Goal: Entertainment & Leisure: Consume media (video, audio)

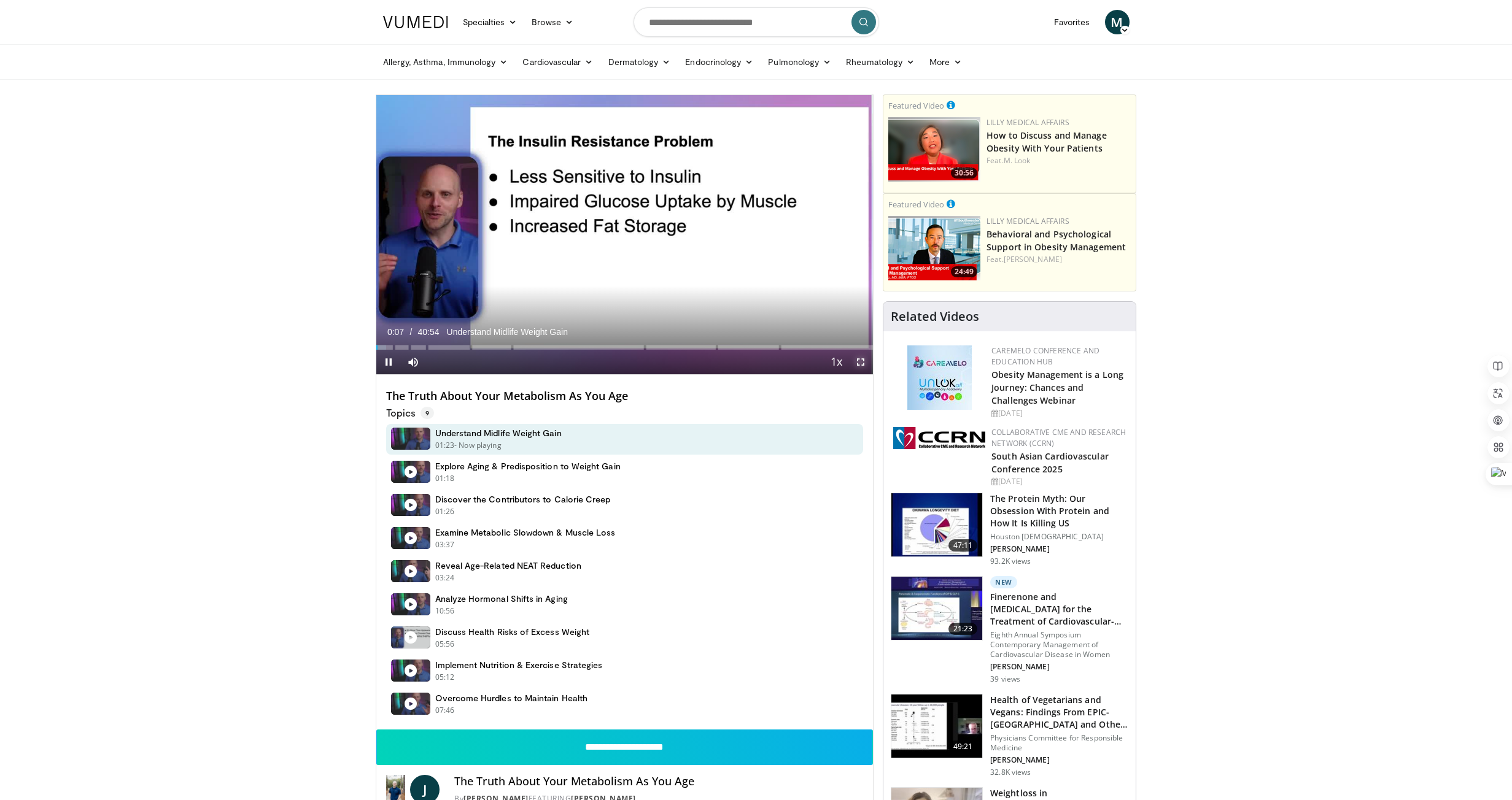
click at [859, 361] on span "Video Player" at bounding box center [860, 362] width 25 height 25
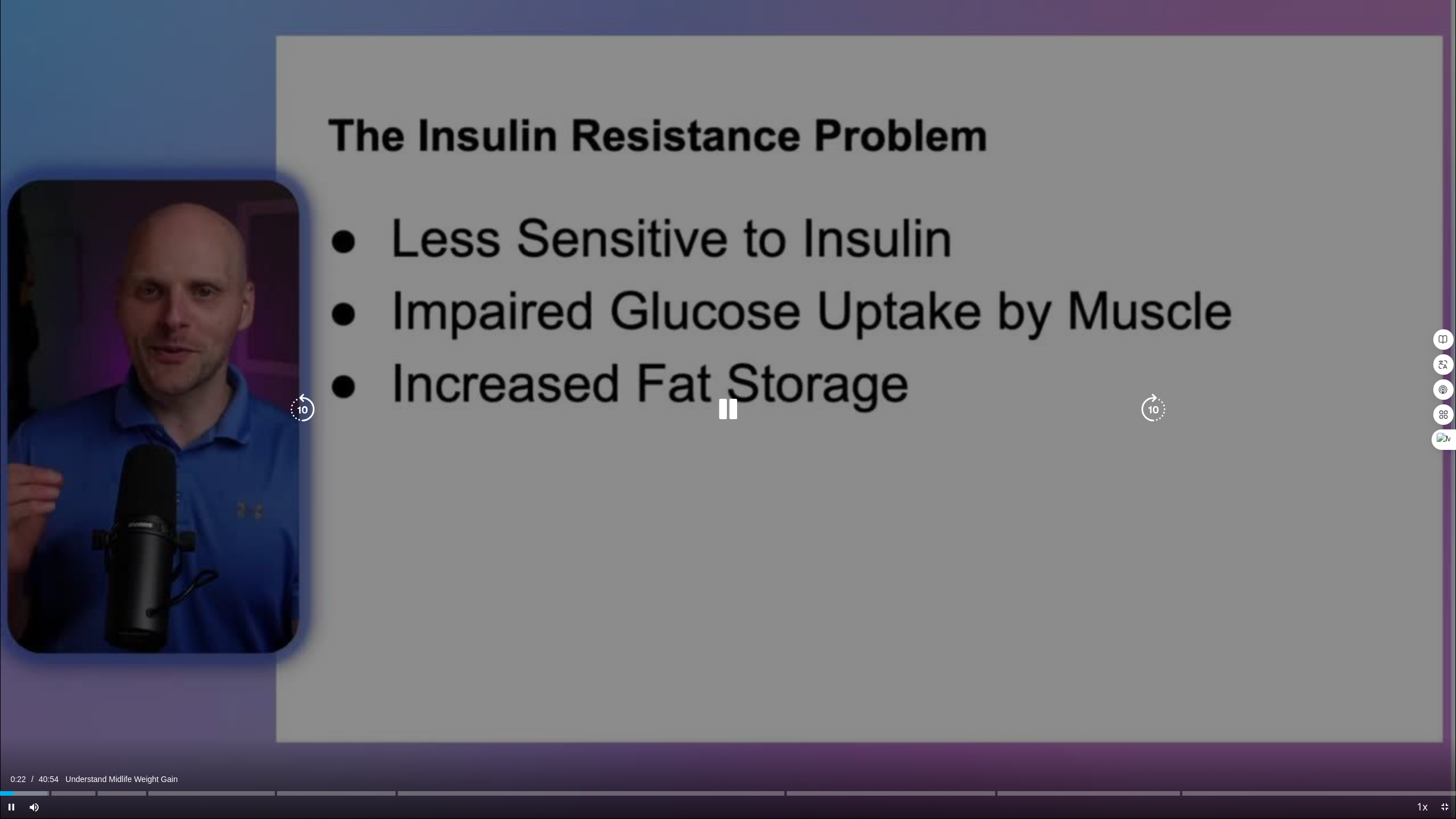
click at [727, 416] on icon "Video Player" at bounding box center [728, 410] width 32 height 32
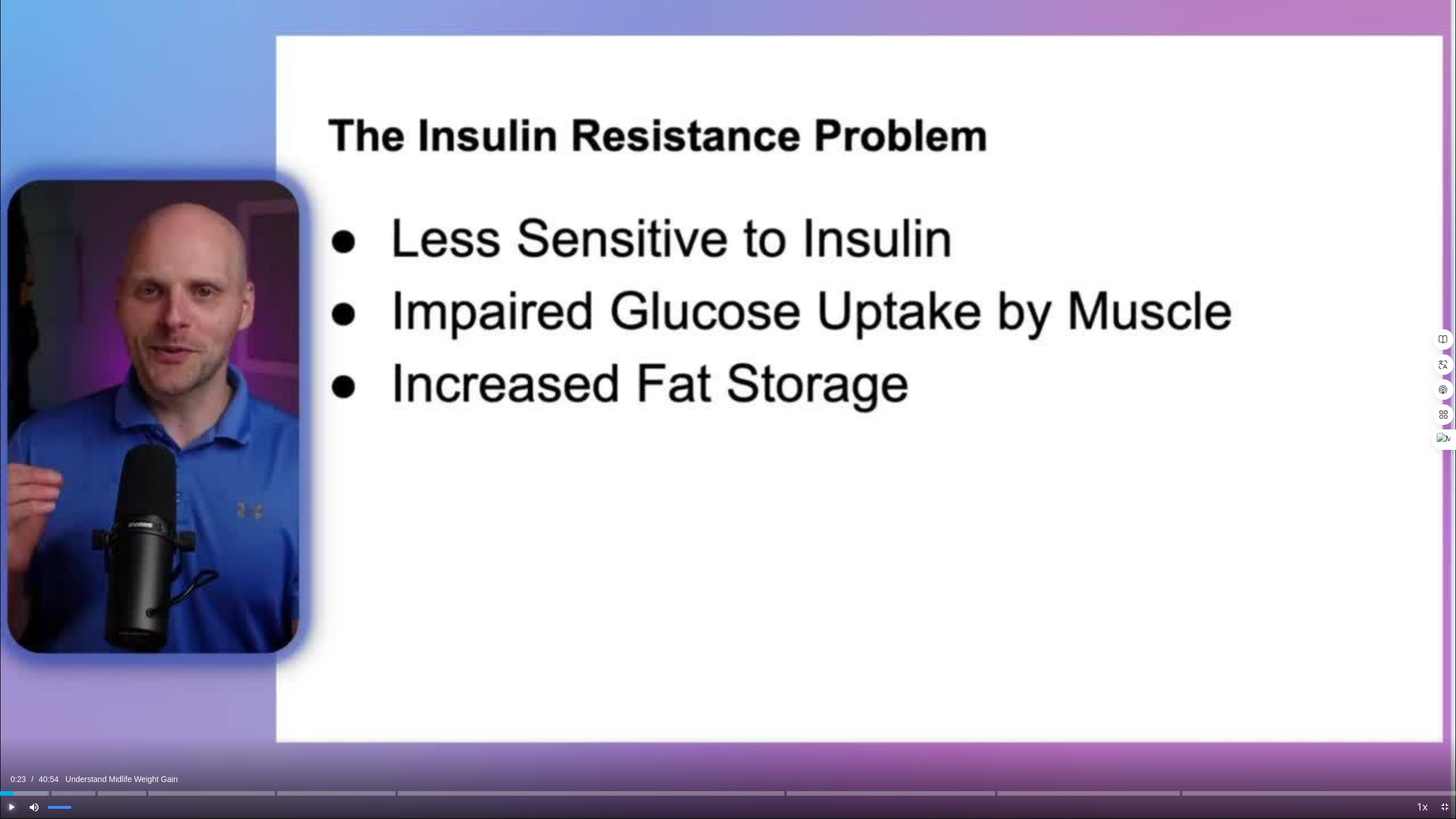
drag, startPoint x: 10, startPoint y: 796, endPoint x: 28, endPoint y: 796, distance: 18.0
click at [30, 741] on div "Current Time 0:23 / Duration 40:54 Understand Midlife Weight Gain Play Mute Loa…" at bounding box center [728, 807] width 1456 height 23
click at [55, 741] on div "Progress Bar" at bounding box center [55, 793] width 1 height 5
click at [284, 741] on div "Progress Bar" at bounding box center [284, 793] width 1 height 5
click at [332, 741] on div "Progress Bar" at bounding box center [332, 793] width 1 height 5
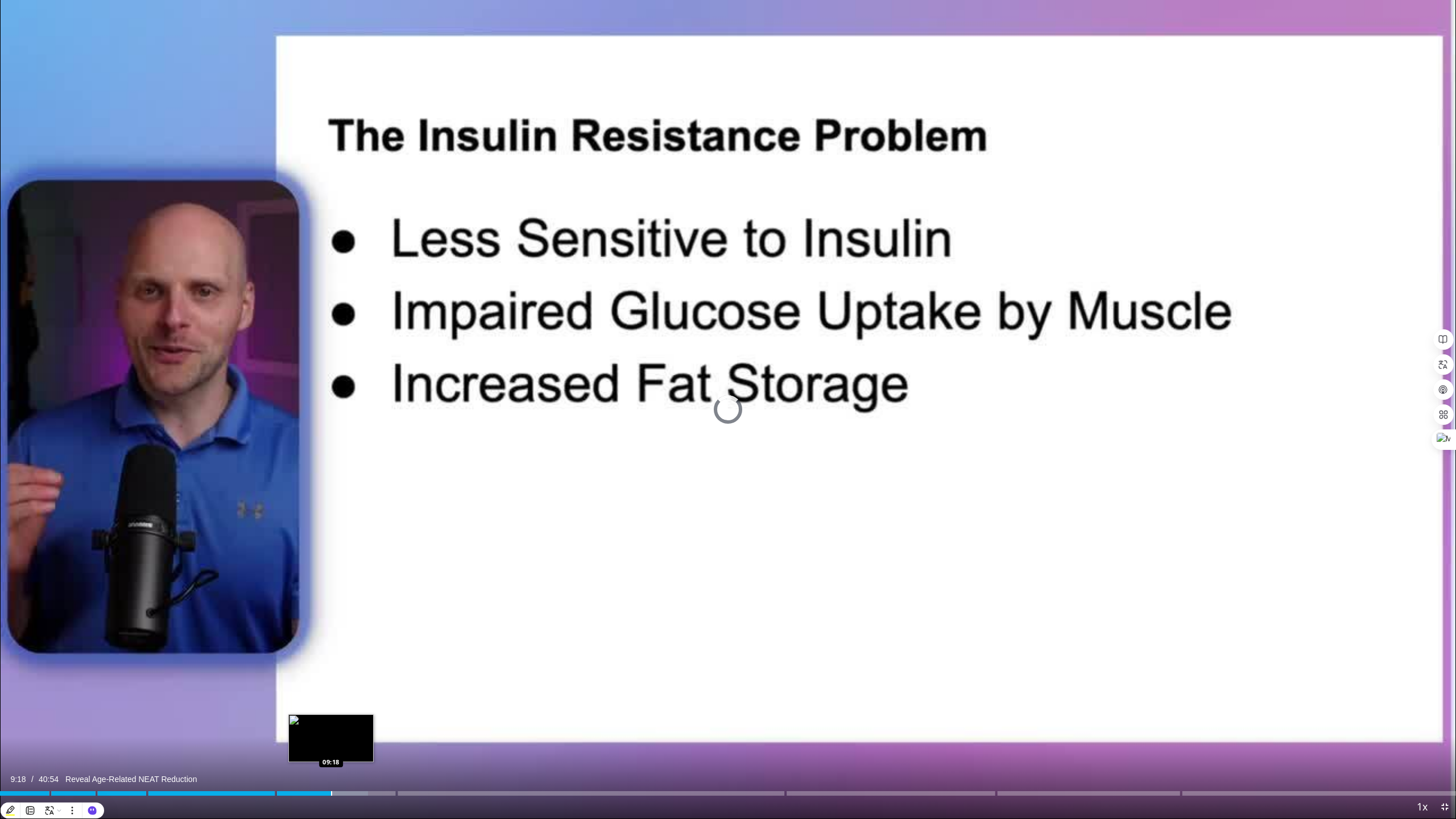
click at [331, 741] on div "Progress Bar" at bounding box center [331, 793] width 1 height 5
click at [320, 741] on div "Video Player" at bounding box center [728, 807] width 1365 height 23
click at [324, 741] on div "Progress Bar" at bounding box center [324, 793] width 1 height 5
click at [333, 741] on div "Loaded : 24.81% 09:05" at bounding box center [728, 793] width 1456 height 5
click at [416, 741] on div "Progress Bar" at bounding box center [416, 793] width 1 height 5
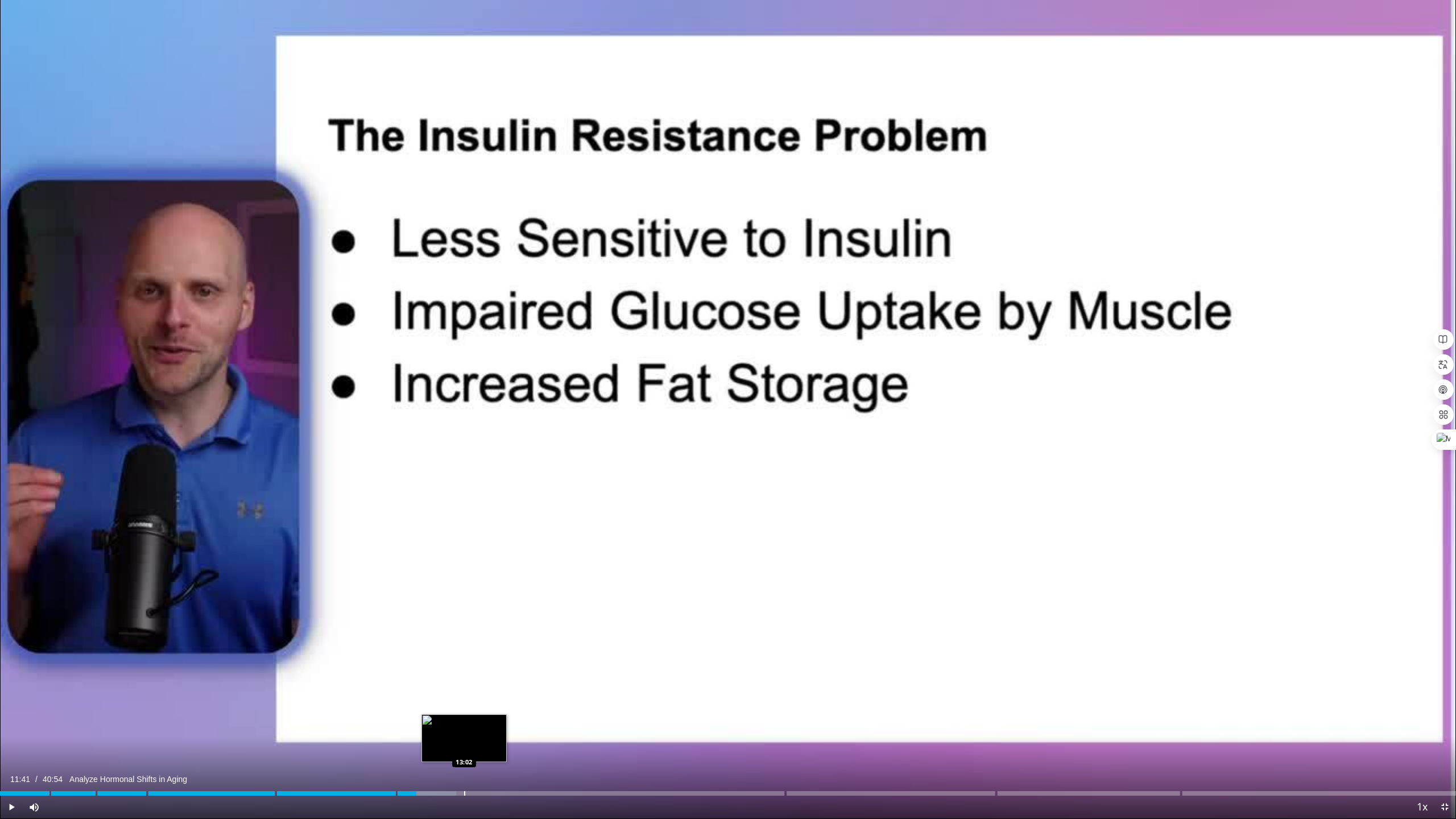
click at [464, 741] on div "Progress Bar" at bounding box center [464, 793] width 1 height 5
click at [444, 741] on div "12:29" at bounding box center [222, 793] width 445 height 5
click at [462, 741] on div "Progress Bar" at bounding box center [462, 793] width 1 height 5
click at [483, 741] on div "Progress Bar" at bounding box center [483, 793] width 1 height 5
click at [502, 741] on div "Progress Bar" at bounding box center [502, 793] width 1 height 5
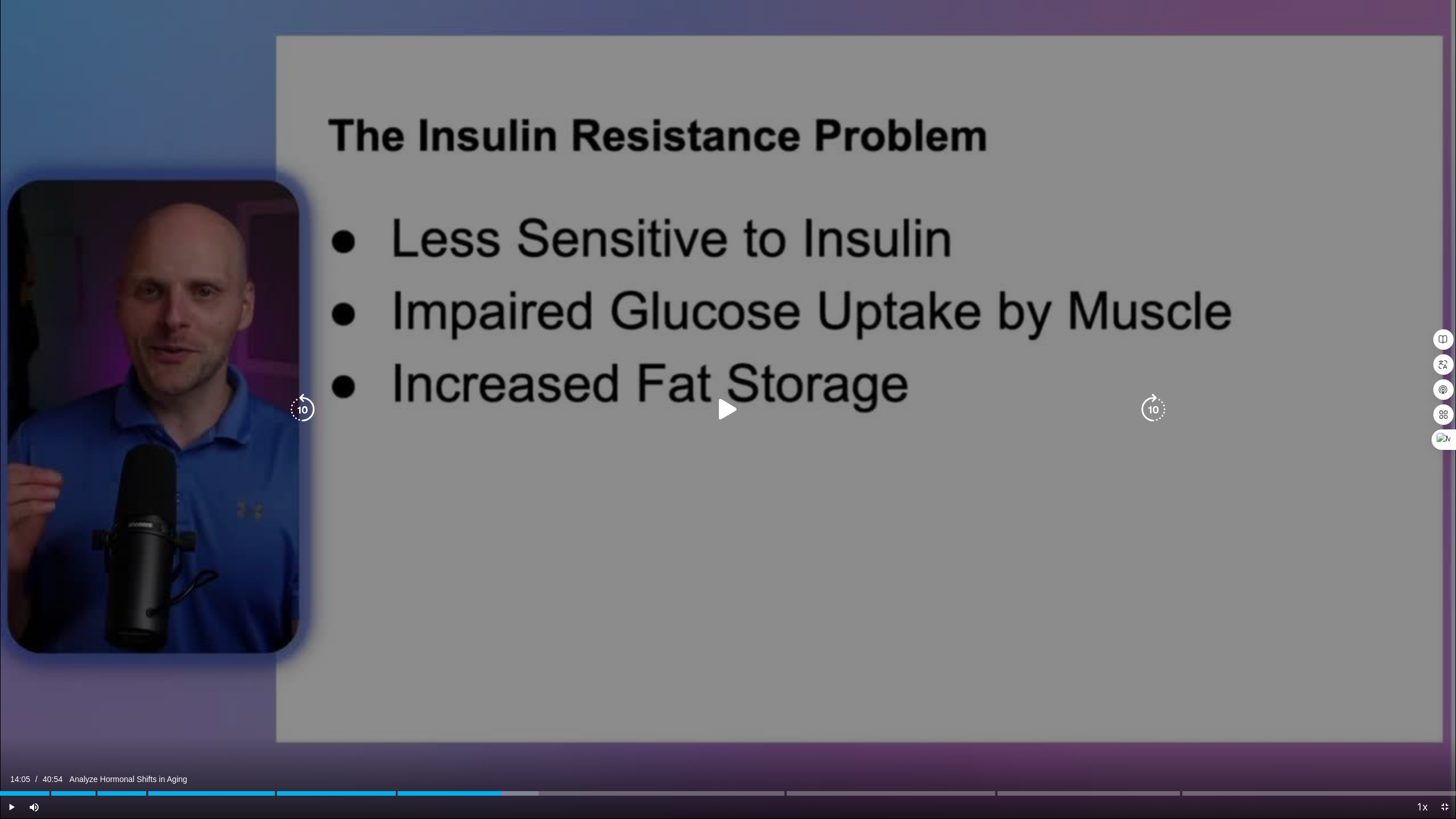
click at [694, 487] on div "10 seconds Tap to unmute" at bounding box center [728, 409] width 1456 height 818
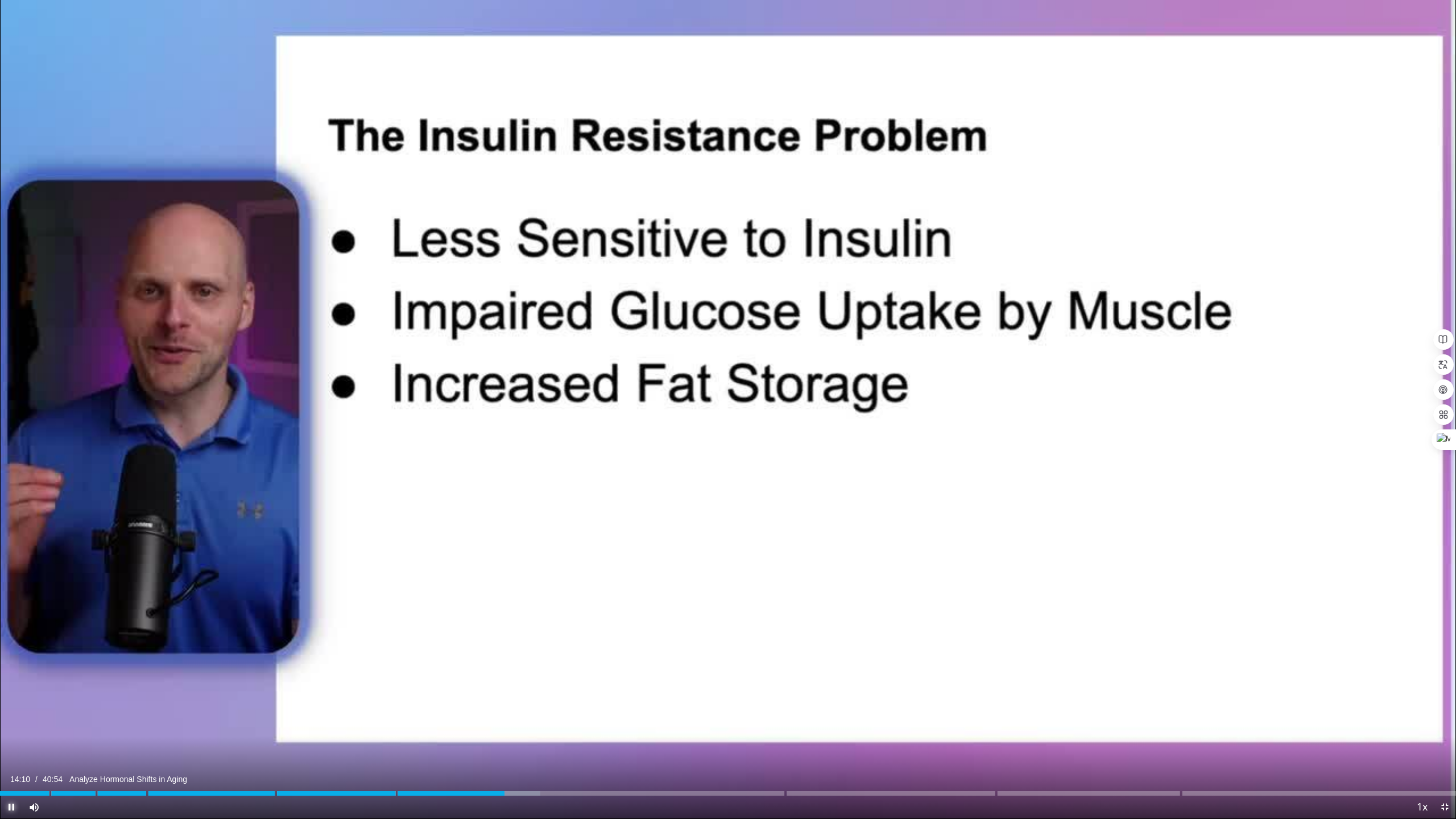
click at [10, 741] on span "Video Player" at bounding box center [11, 807] width 23 height 23
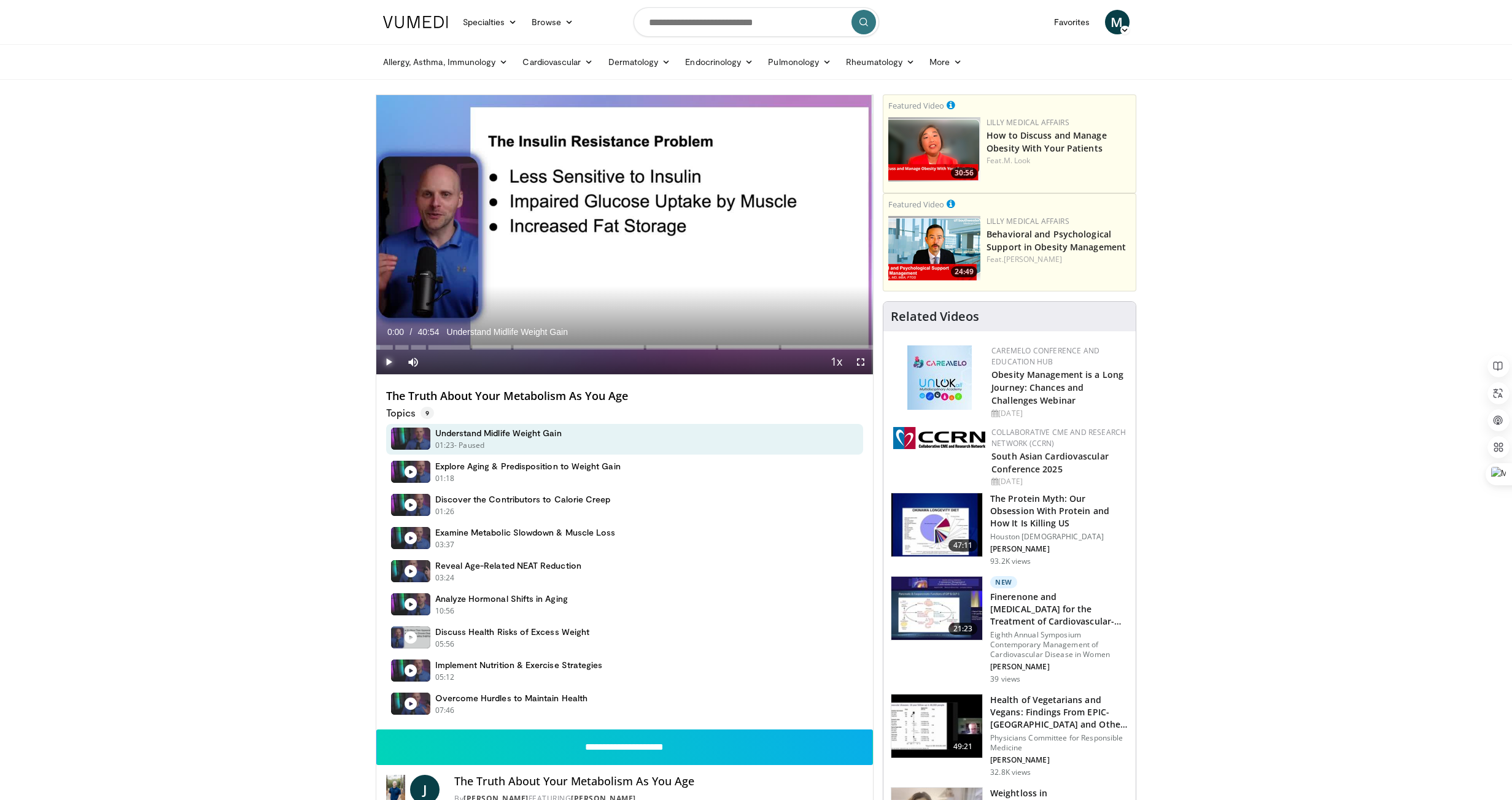
drag, startPoint x: 542, startPoint y: 344, endPoint x: 364, endPoint y: 348, distance: 178.0
